Goal: Navigation & Orientation: Find specific page/section

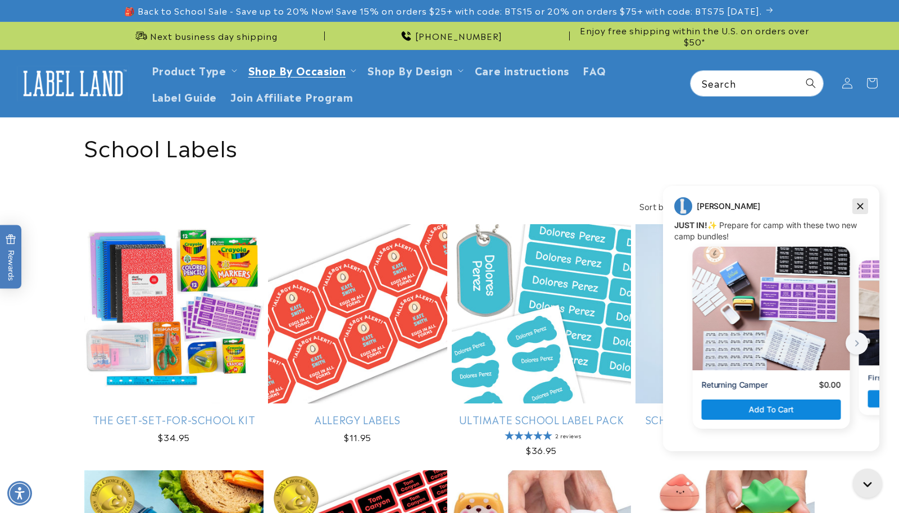
click at [865, 205] on icon "Dismiss campaign" at bounding box center [860, 206] width 11 height 13
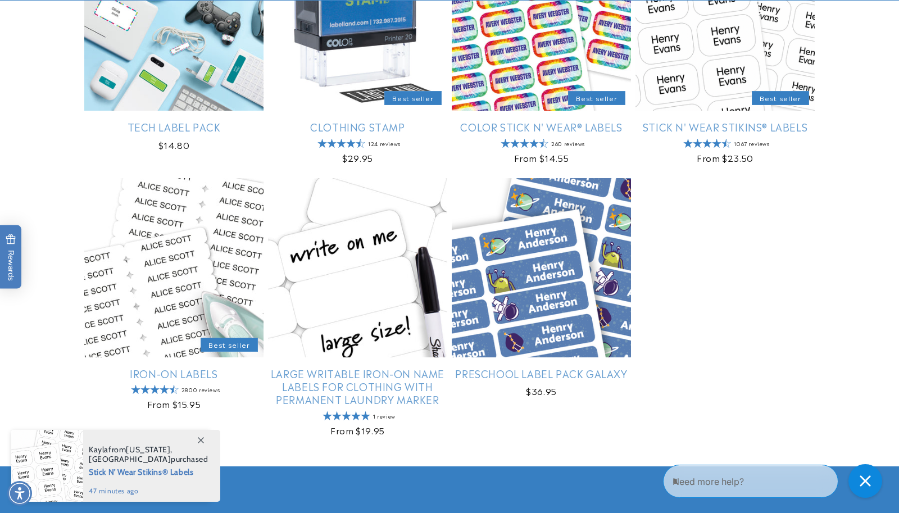
scroll to position [1304, 0]
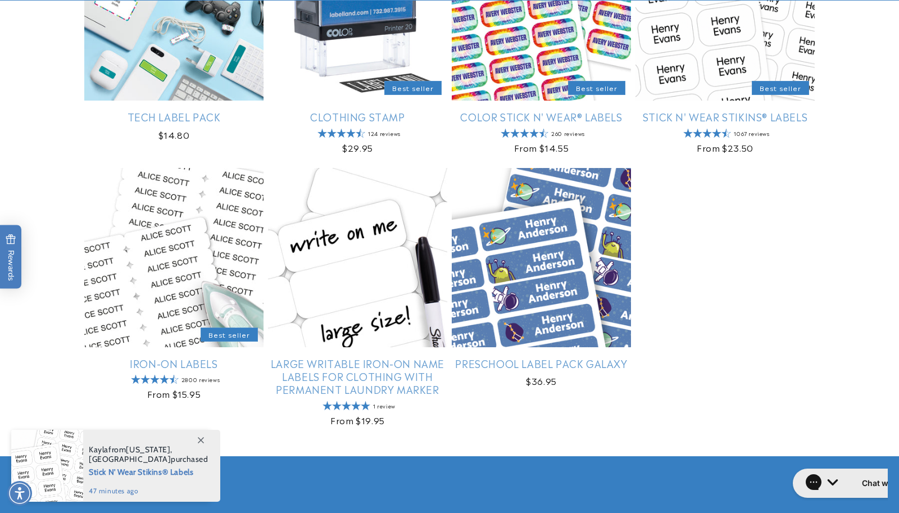
click at [204, 437] on span at bounding box center [201, 440] width 20 height 20
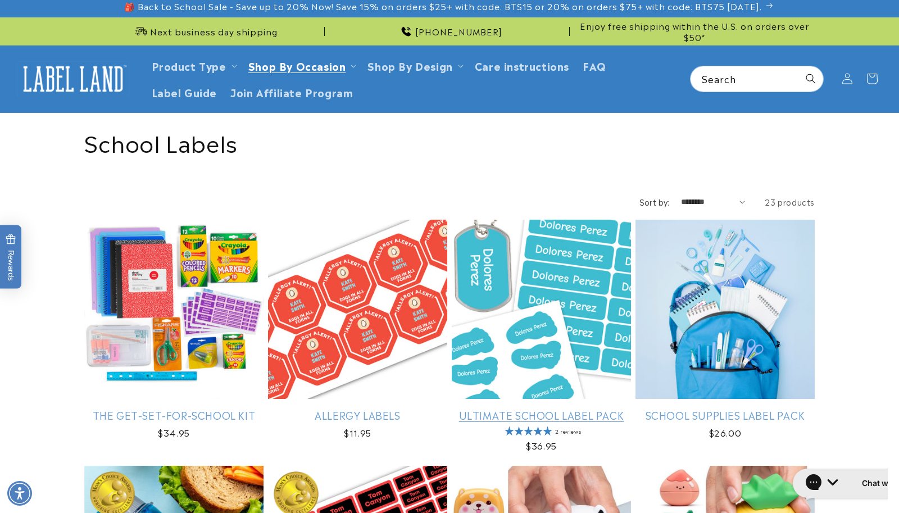
scroll to position [0, 0]
